Goal: Navigation & Orientation: Go to known website

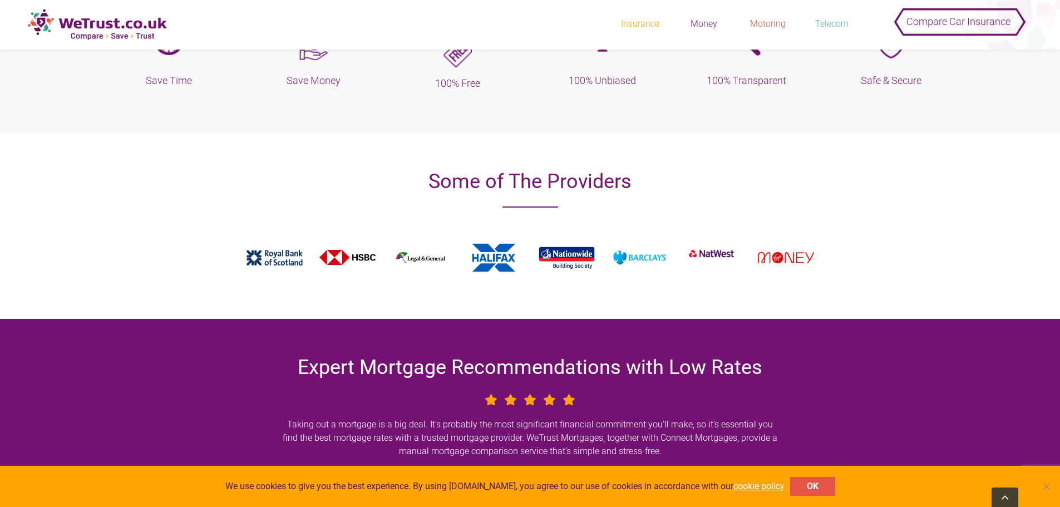
scroll to position [390, 0]
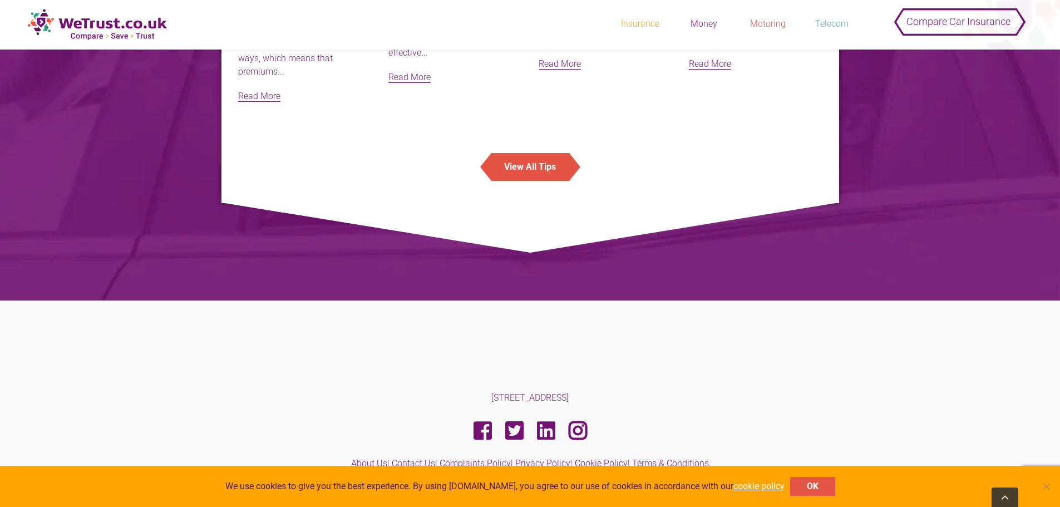
scroll to position [2379, 0]
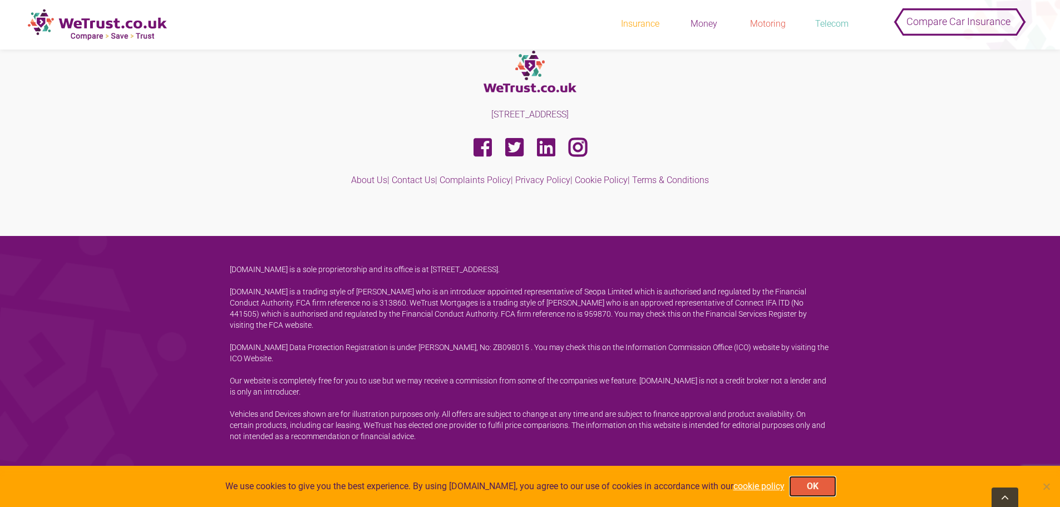
click at [805, 488] on button "OK" at bounding box center [812, 486] width 45 height 19
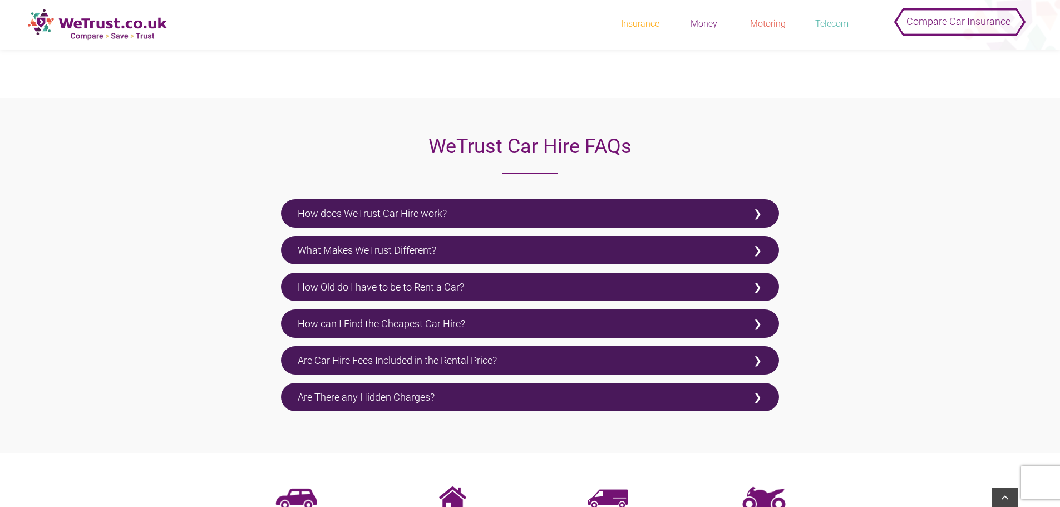
scroll to position [1058, 0]
